Goal: Transaction & Acquisition: Purchase product/service

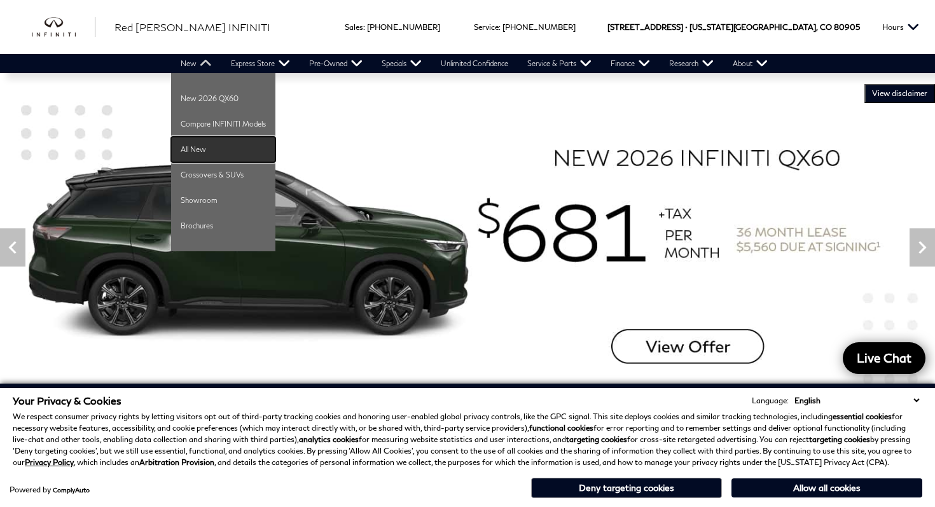
click at [208, 149] on link "All New" at bounding box center [223, 149] width 104 height 25
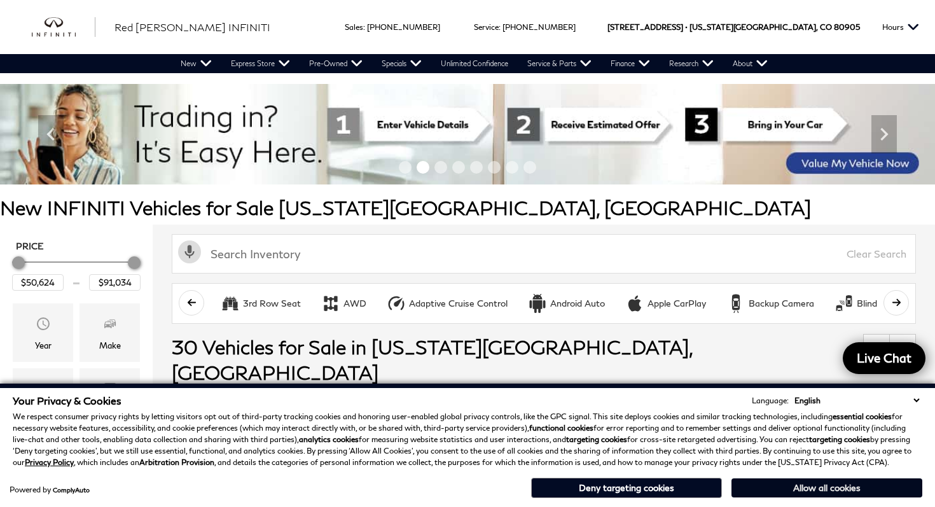
click at [808, 495] on button "Allow all cookies" at bounding box center [826, 487] width 191 height 19
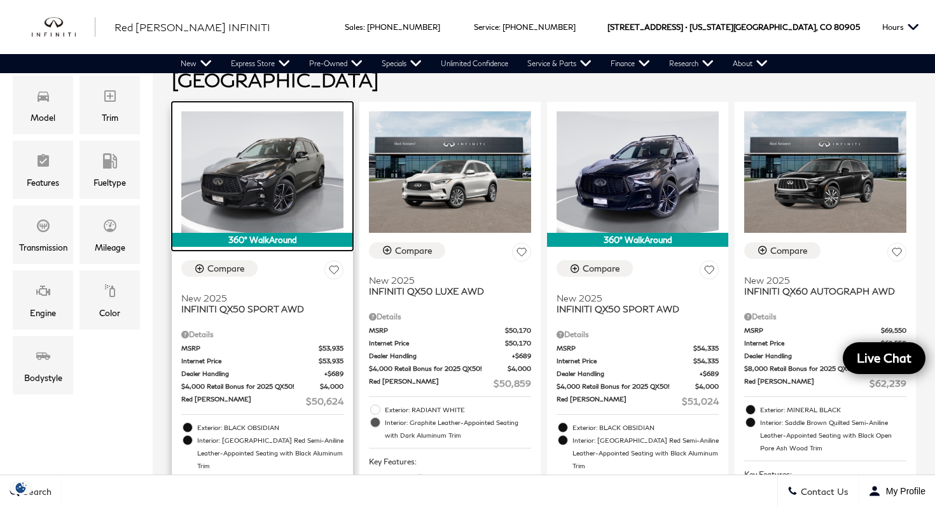
click at [298, 157] on img at bounding box center [262, 171] width 162 height 121
